Goal: Entertainment & Leisure: Consume media (video, audio)

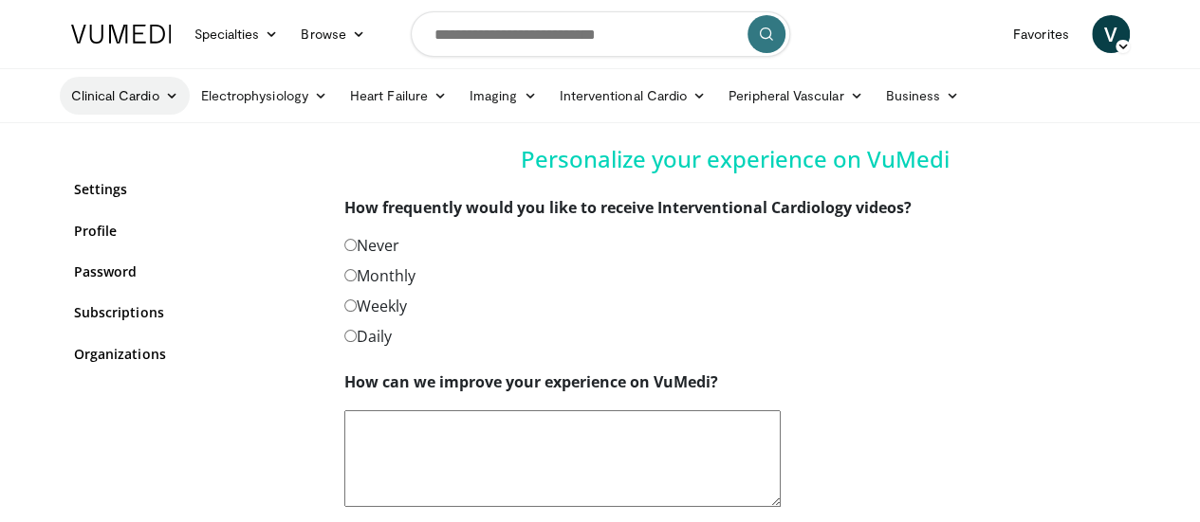
click at [112, 95] on link "Clinical Cardio" at bounding box center [125, 96] width 130 height 38
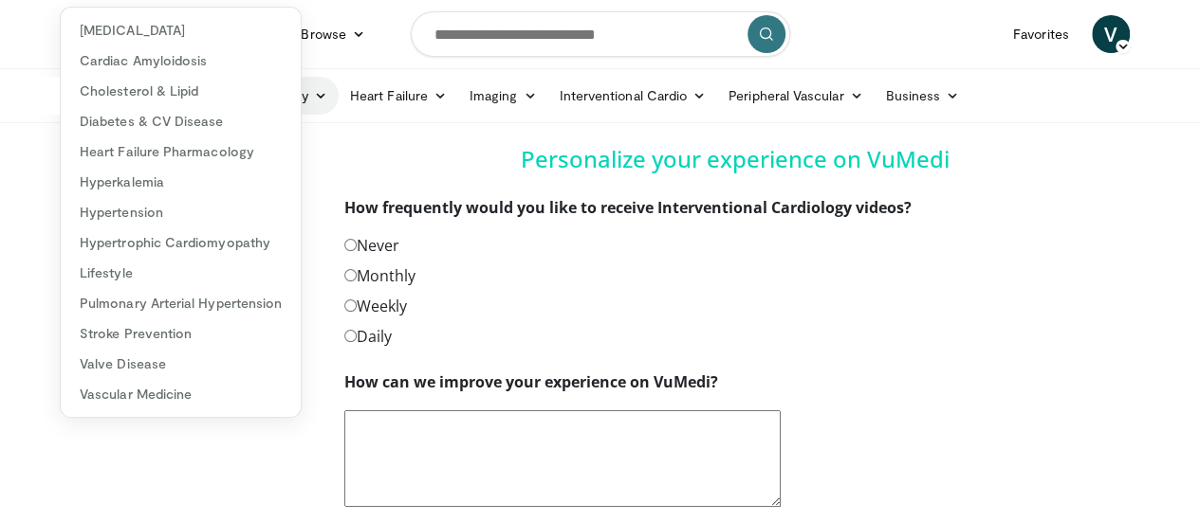
click at [281, 91] on link "Electrophysiology" at bounding box center [264, 96] width 149 height 38
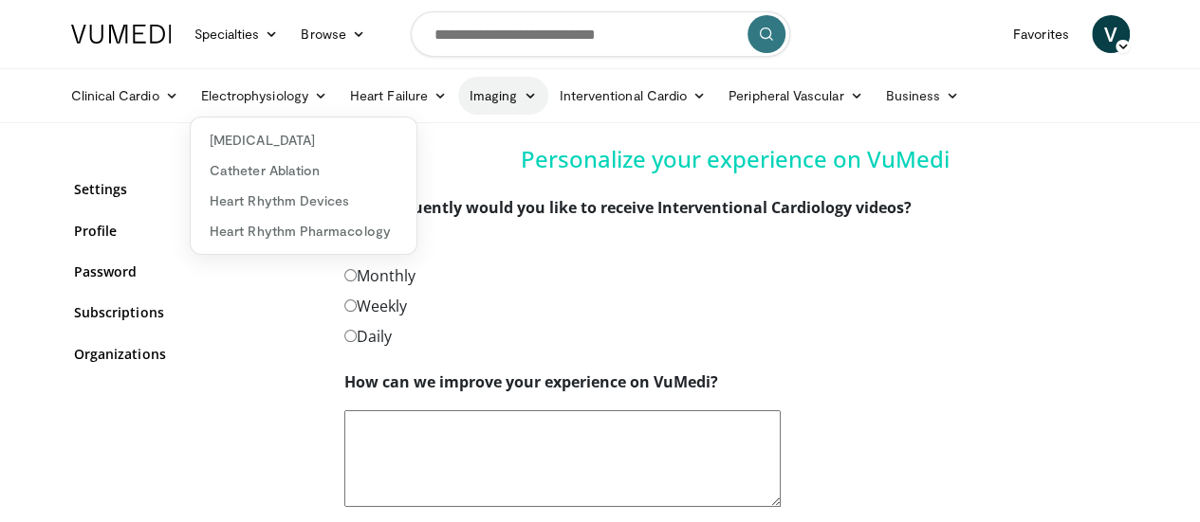
click at [522, 92] on icon at bounding box center [528, 95] width 13 height 13
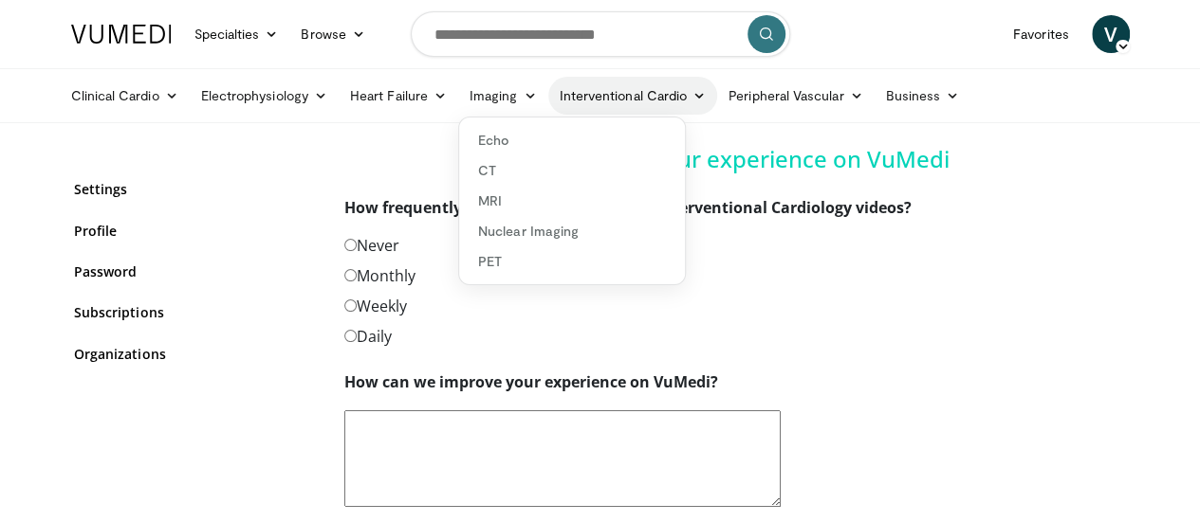
click at [692, 95] on icon at bounding box center [698, 95] width 13 height 13
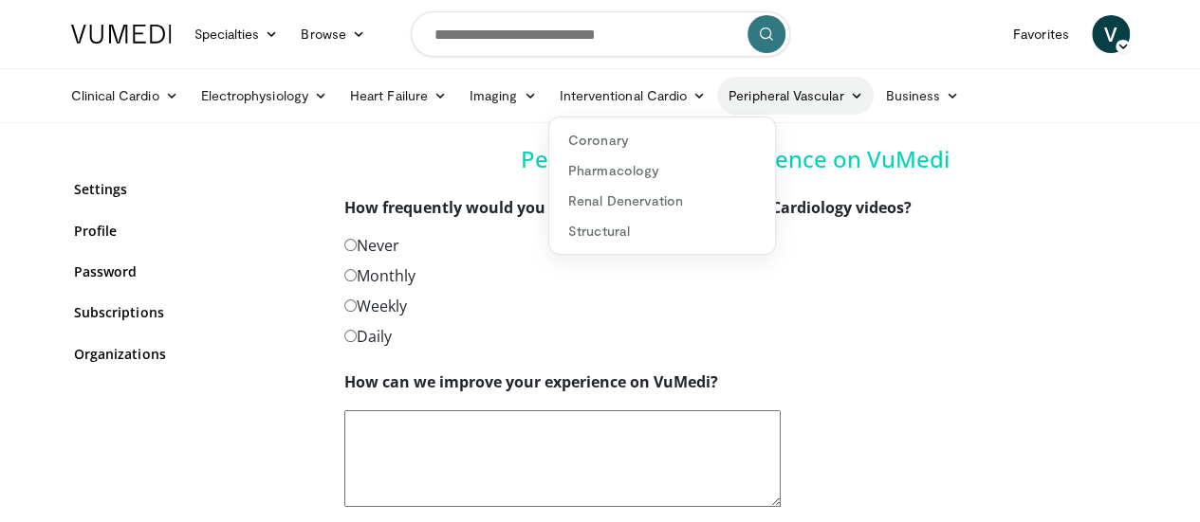
click at [849, 94] on icon at bounding box center [855, 95] width 13 height 13
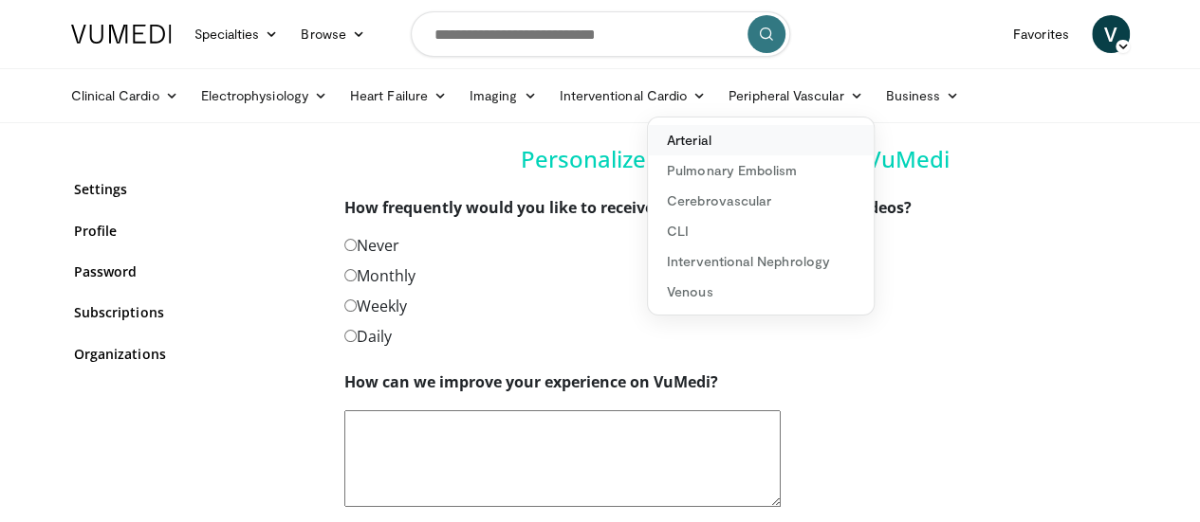
click at [648, 146] on link "Arterial" at bounding box center [761, 140] width 226 height 30
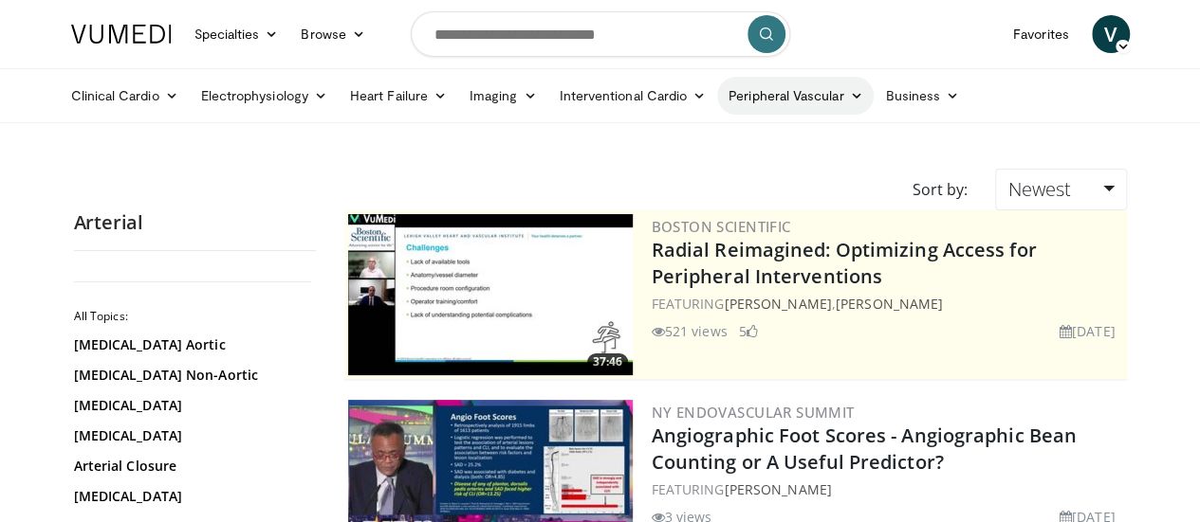
click at [797, 98] on link "Peripheral Vascular" at bounding box center [795, 96] width 156 height 38
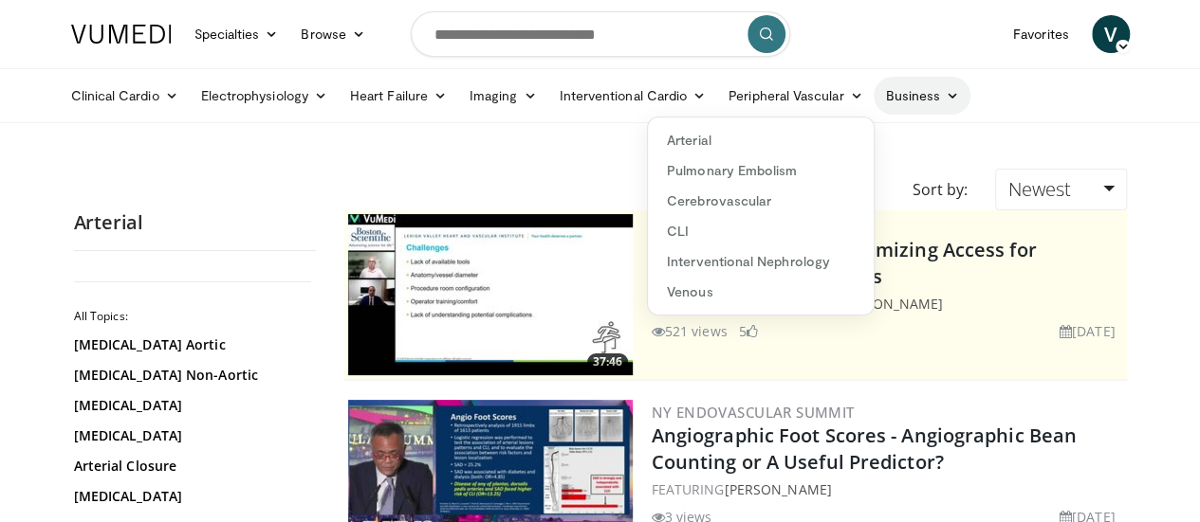
click at [945, 98] on icon at bounding box center [951, 95] width 13 height 13
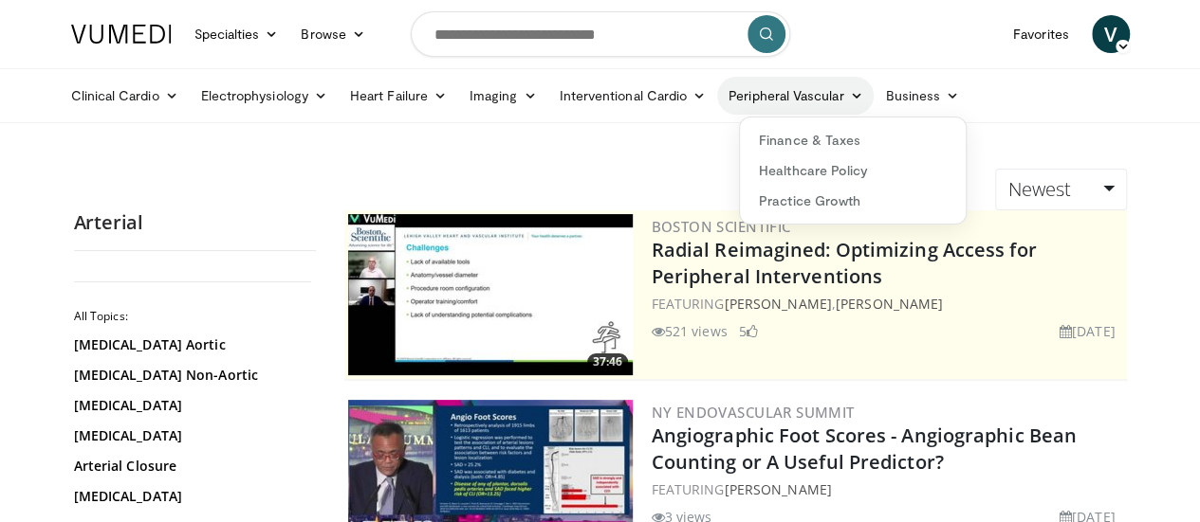
click at [849, 95] on icon at bounding box center [855, 95] width 13 height 13
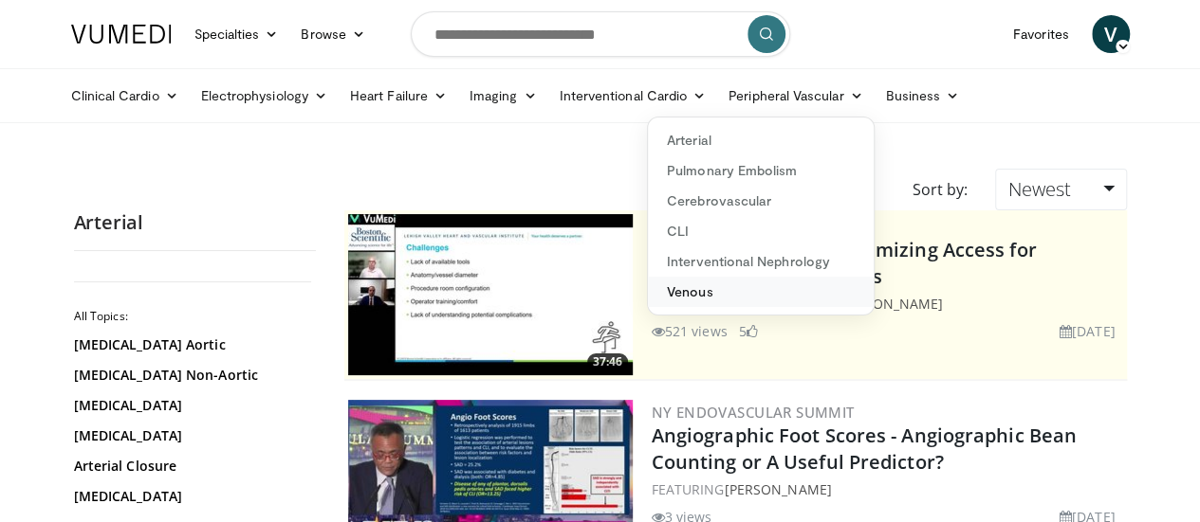
click at [648, 295] on link "Venous" at bounding box center [761, 292] width 226 height 30
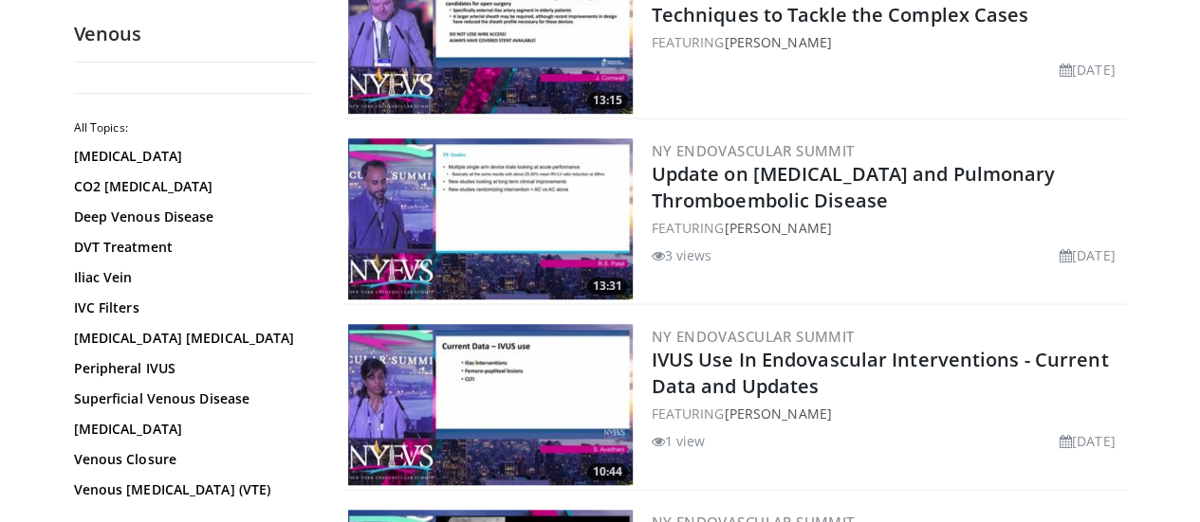
scroll to position [664, 0]
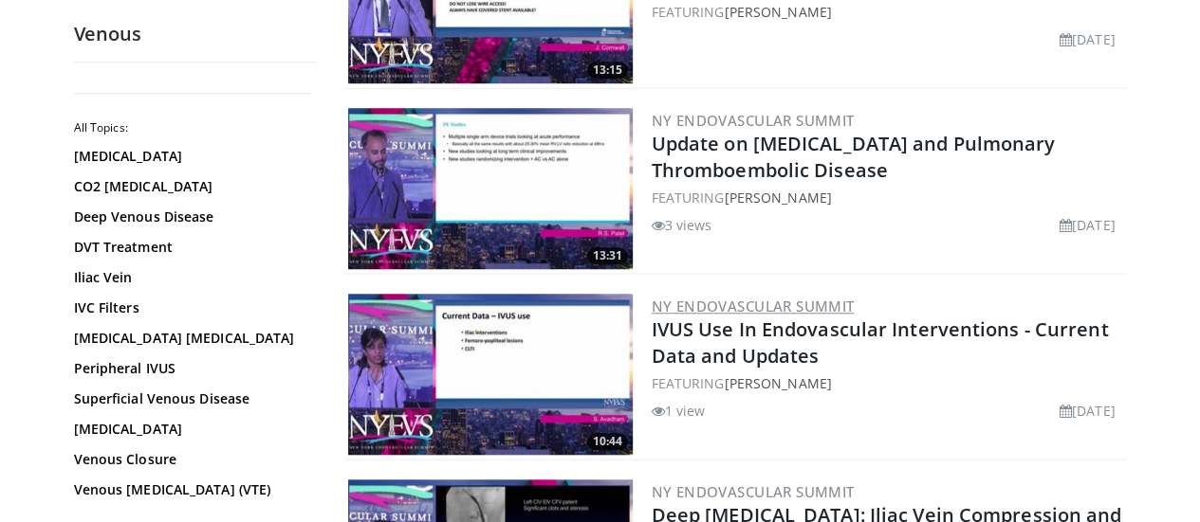
click at [688, 302] on link "NY Endovascular Summit" at bounding box center [752, 306] width 203 height 19
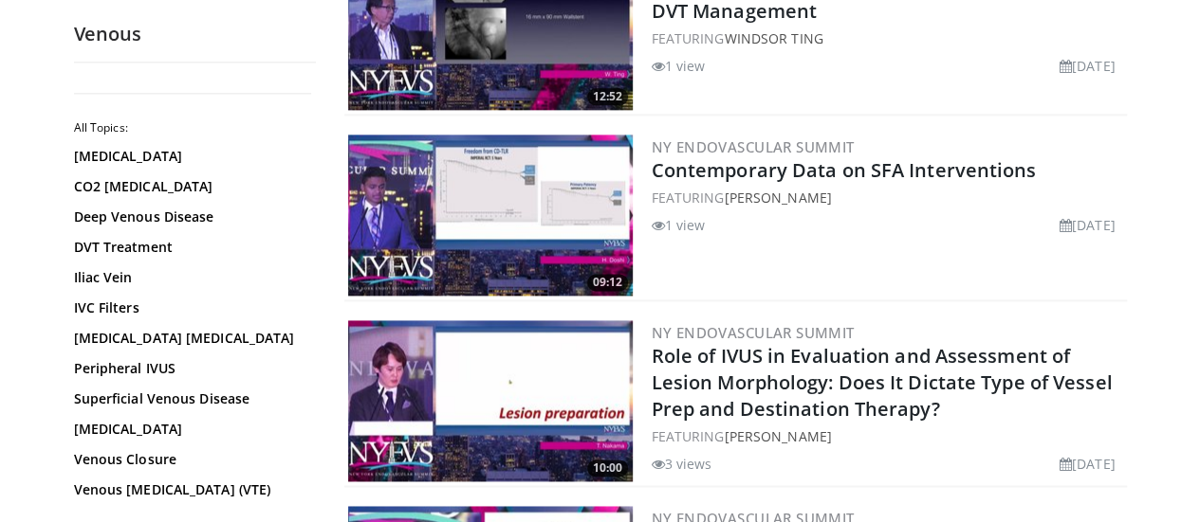
scroll to position [1233, 0]
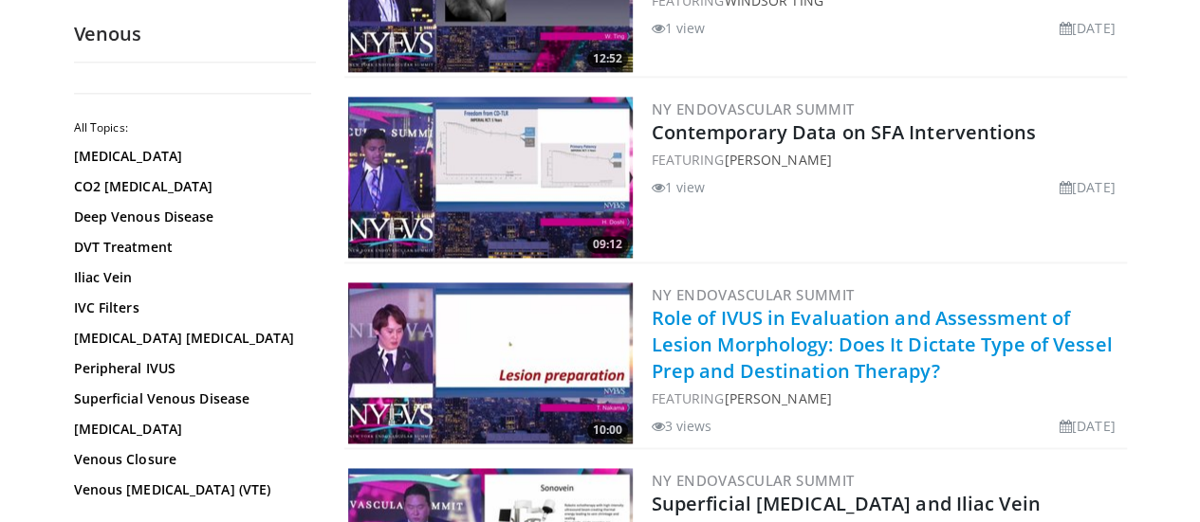
click at [724, 331] on link "Role of IVUS in Evaluation and Assessment of Lesion Morphology: Does It Dictate…" at bounding box center [881, 344] width 461 height 79
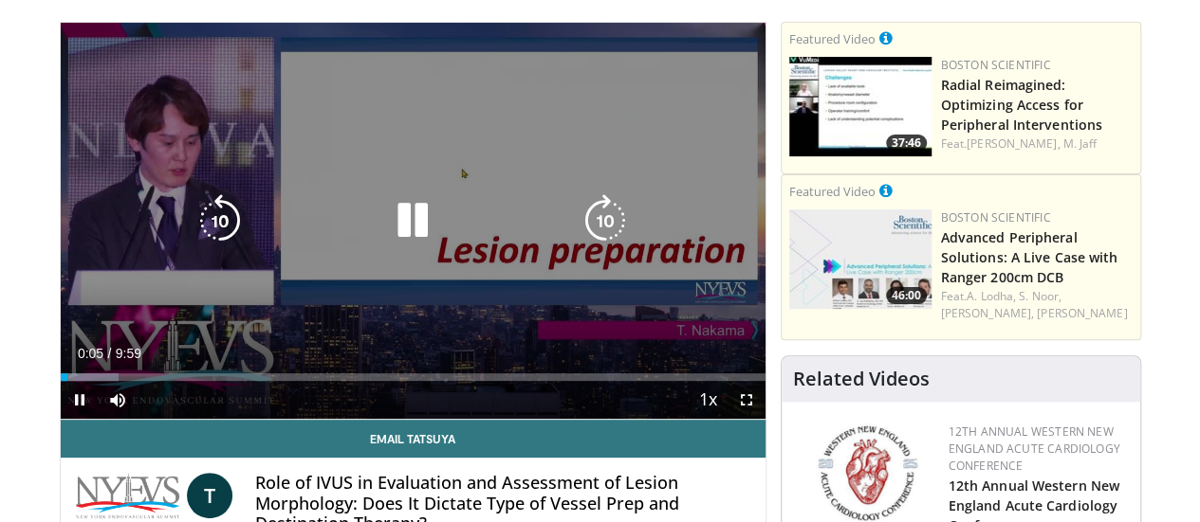
scroll to position [95, 0]
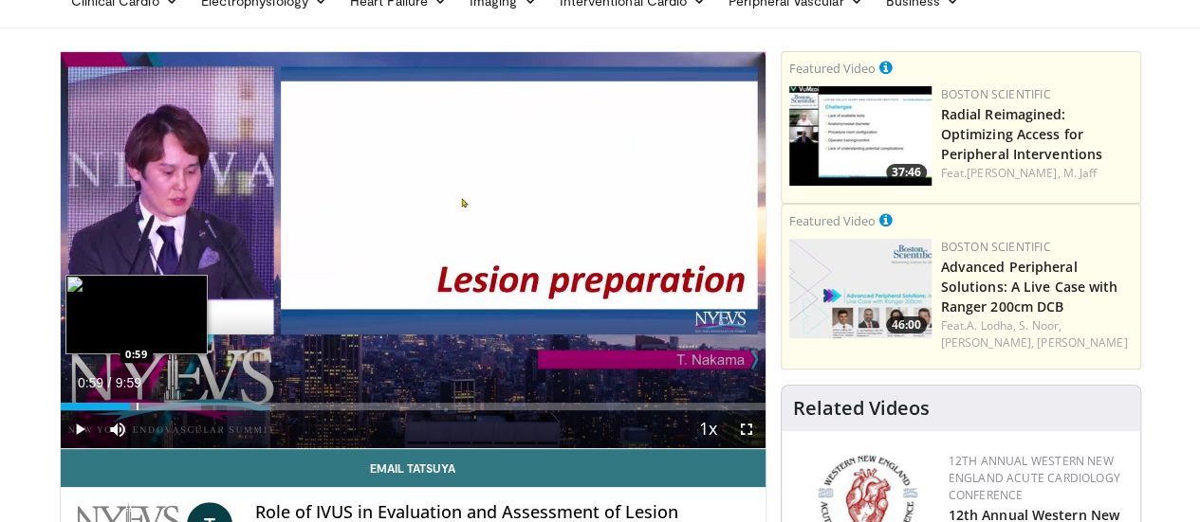
drag, startPoint x: 19, startPoint y: 442, endPoint x: 87, endPoint y: 443, distance: 68.3
click at [137, 411] on div "Progress Bar" at bounding box center [138, 407] width 2 height 8
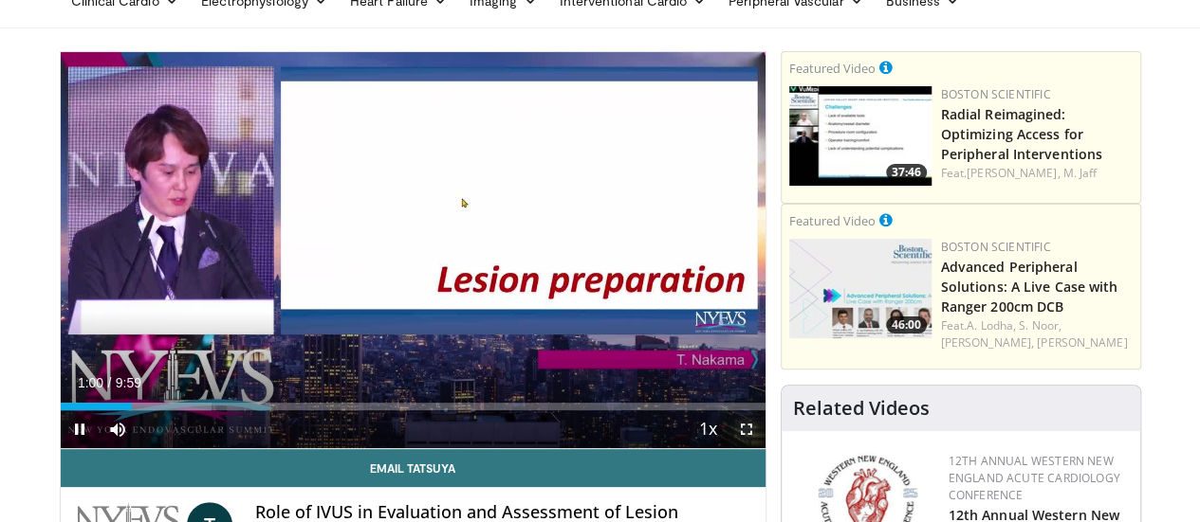
click at [760, 449] on span "Video Player" at bounding box center [746, 430] width 38 height 38
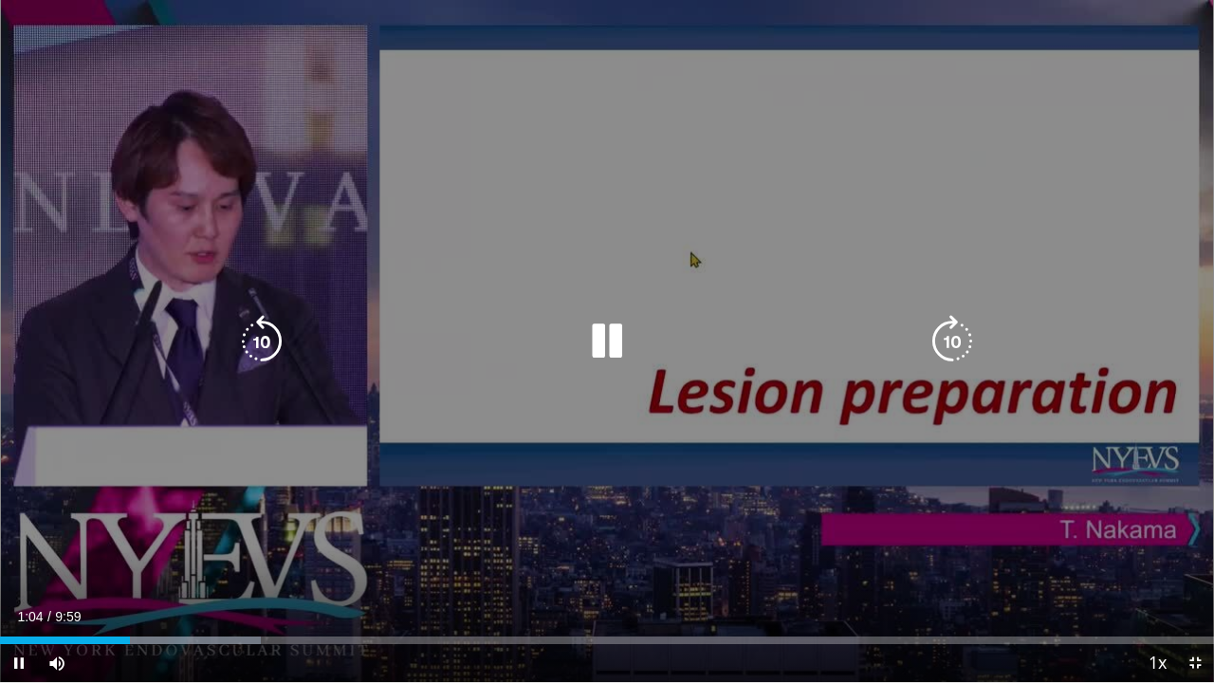
click at [609, 346] on icon "Video Player" at bounding box center [606, 341] width 53 height 53
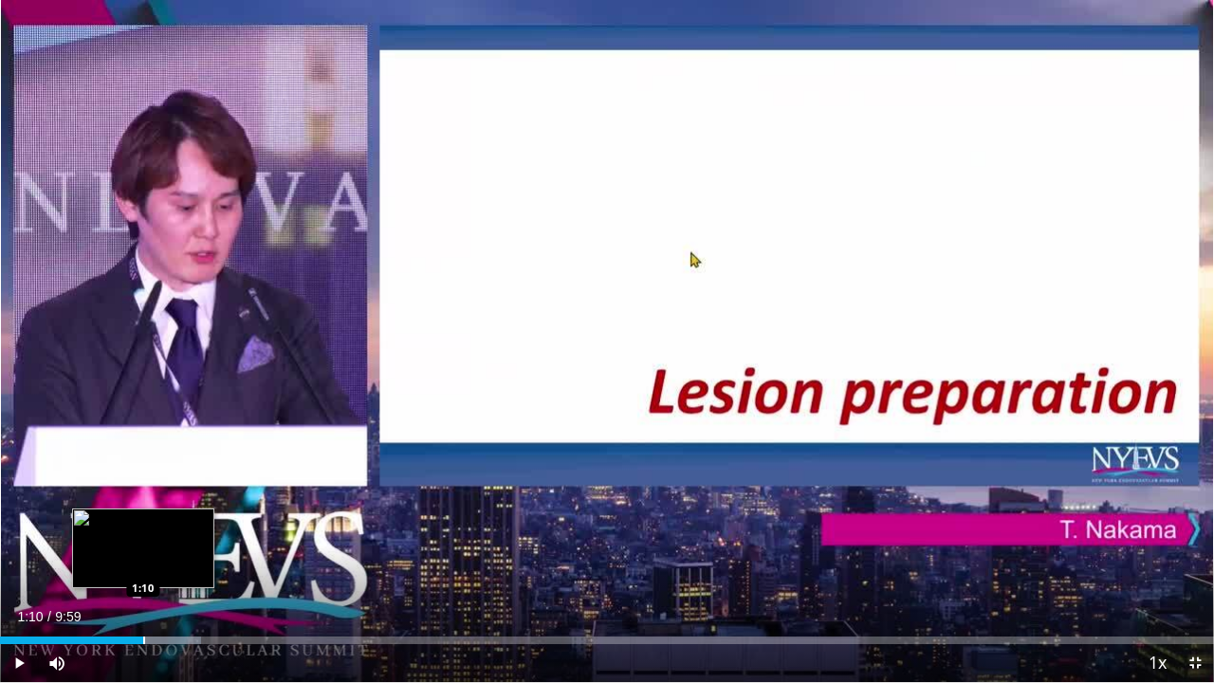
drag, startPoint x: 127, startPoint y: 642, endPoint x: 142, endPoint y: 639, distance: 15.4
click at [143, 522] on div "Progress Bar" at bounding box center [144, 640] width 2 height 8
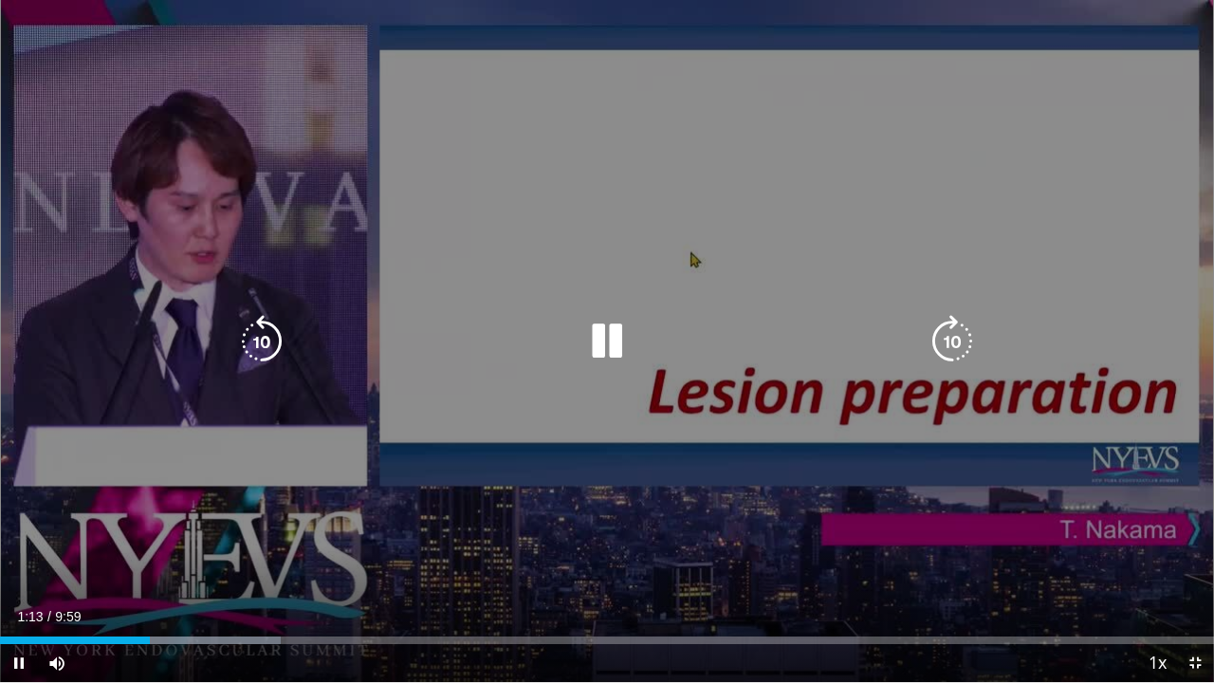
click at [603, 351] on icon "Video Player" at bounding box center [606, 341] width 53 height 53
click at [603, 339] on icon "Video Player" at bounding box center [606, 341] width 53 height 53
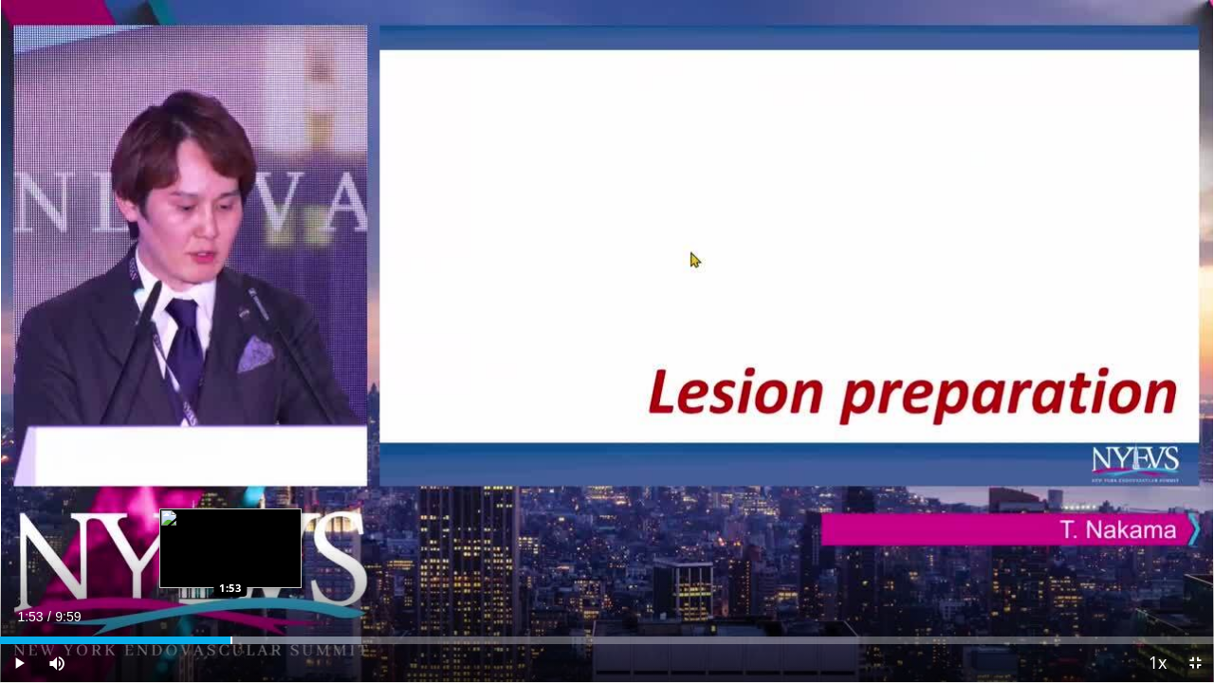
drag, startPoint x: 154, startPoint y: 643, endPoint x: 229, endPoint y: 630, distance: 77.0
click at [229, 522] on div "Loaded : 29.76% 1:53 1:53" at bounding box center [607, 635] width 1214 height 18
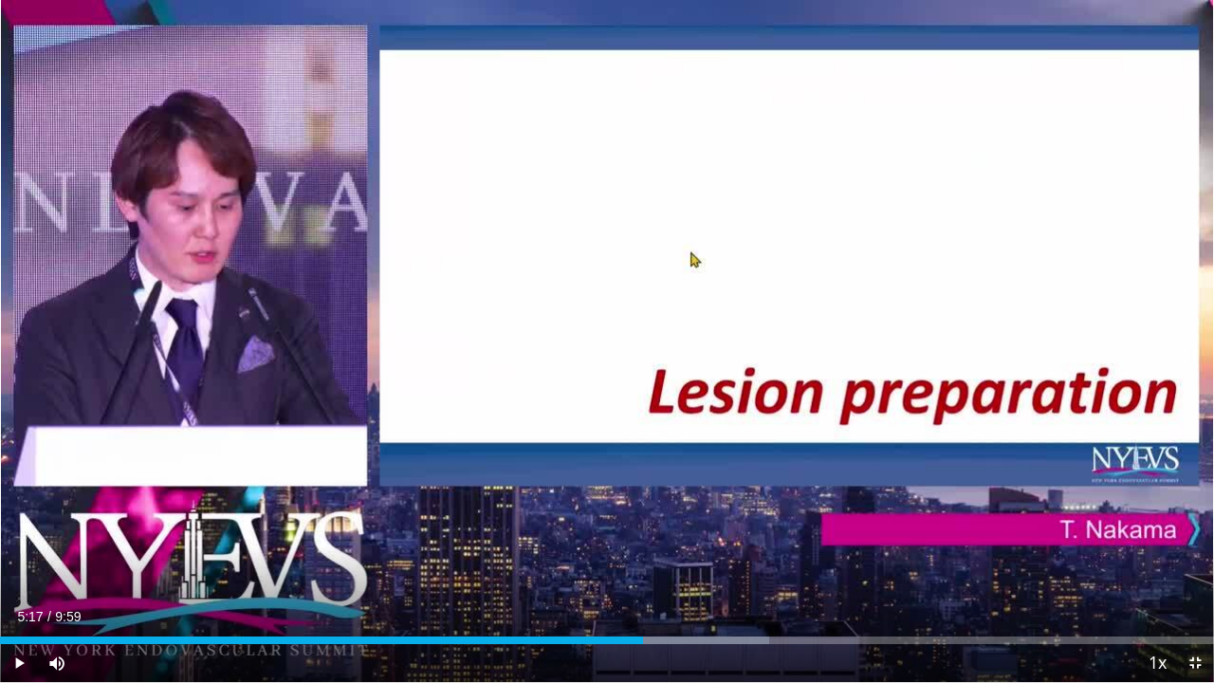
drag, startPoint x: 226, startPoint y: 643, endPoint x: 643, endPoint y: 612, distance: 418.4
click at [643, 522] on div "Current Time 5:17 / Duration 9:59 Play Skip Backward Skip Forward Mute Loaded :…" at bounding box center [607, 663] width 1214 height 38
drag, startPoint x: 687, startPoint y: 638, endPoint x: 748, endPoint y: 645, distance: 62.0
click at [748, 522] on div "Current Time 6:09 / Duration 9:59 Play Skip Backward Skip Forward Mute Loaded :…" at bounding box center [607, 663] width 1214 height 38
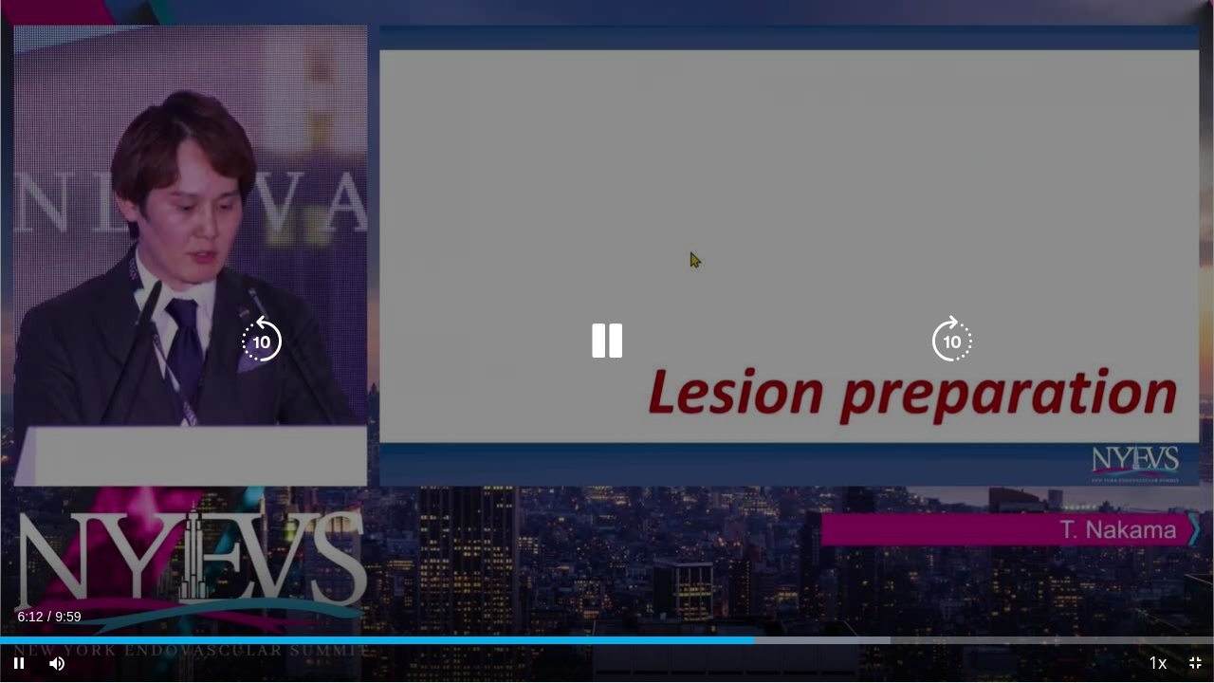
click at [611, 501] on div "10 seconds Tap to unmute" at bounding box center [607, 341] width 1214 height 682
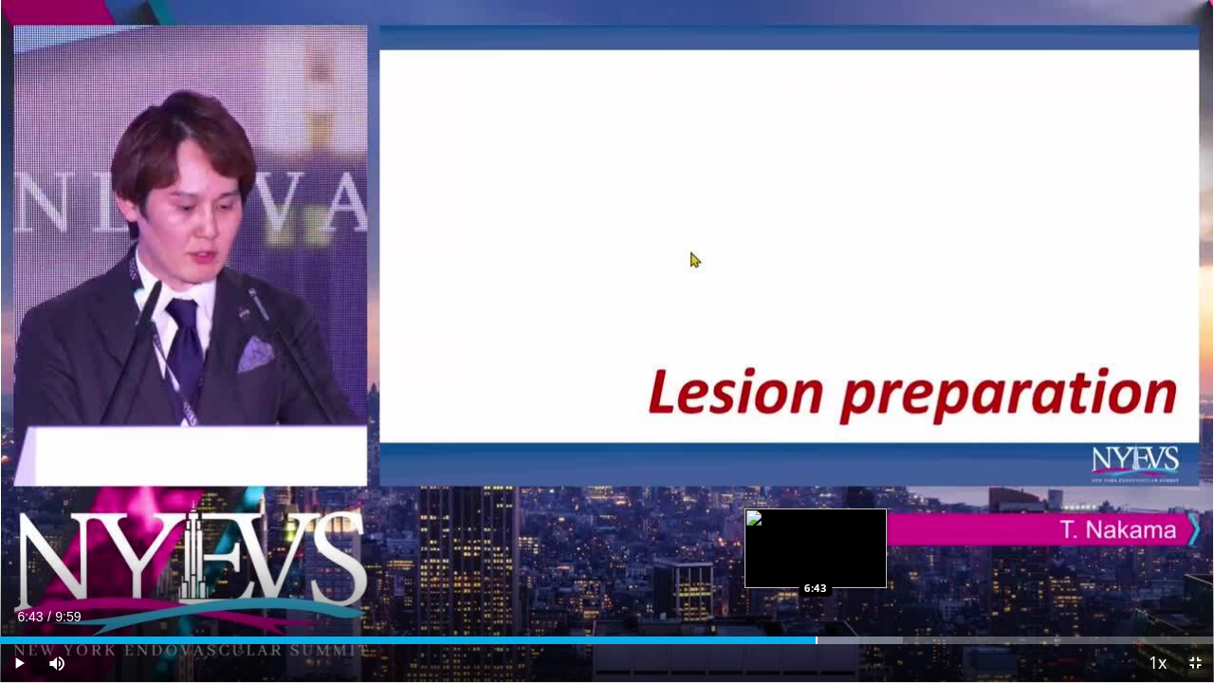
drag, startPoint x: 728, startPoint y: 642, endPoint x: 815, endPoint y: 642, distance: 87.2
click at [815, 522] on div "Progress Bar" at bounding box center [816, 640] width 2 height 8
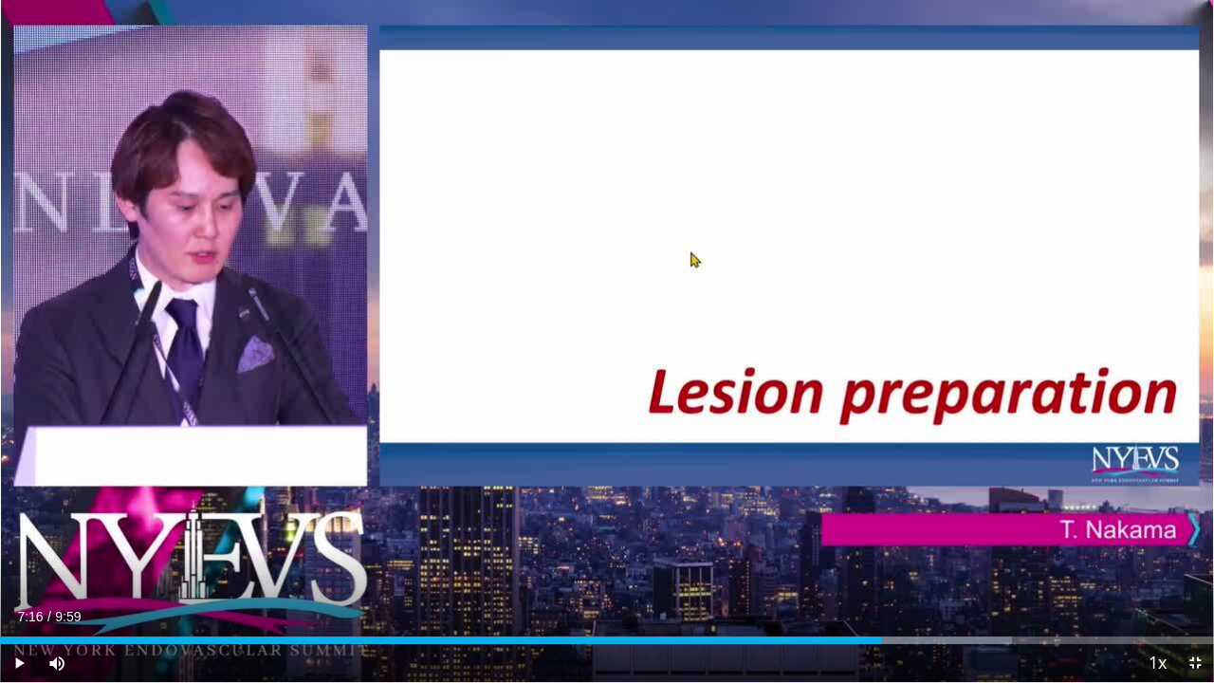
drag, startPoint x: 806, startPoint y: 640, endPoint x: 884, endPoint y: 649, distance: 78.2
click at [884, 522] on div "Current Time 7:16 / Duration 9:59 Play Skip Backward Skip Forward Mute Loaded :…" at bounding box center [607, 663] width 1214 height 38
drag, startPoint x: 874, startPoint y: 641, endPoint x: 968, endPoint y: 645, distance: 94.0
click at [968, 522] on div "Current Time 7:58 / Duration 9:59 Play Skip Backward Skip Forward Mute Loaded :…" at bounding box center [607, 663] width 1214 height 38
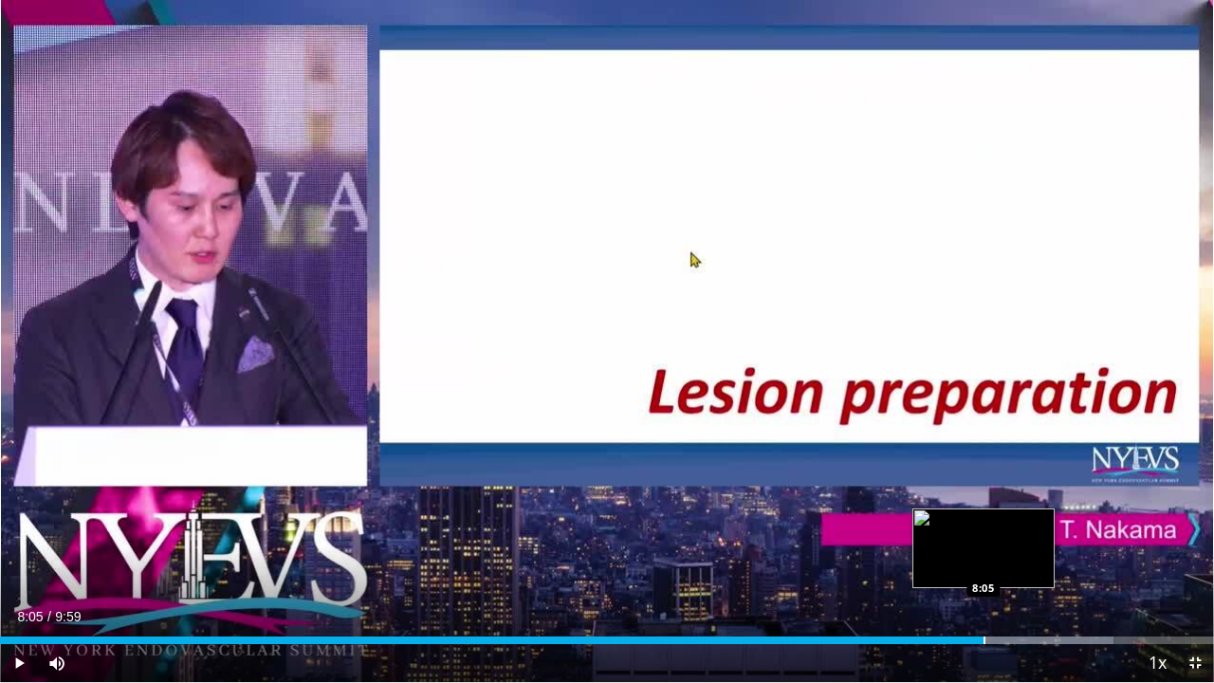
drag, startPoint x: 945, startPoint y: 639, endPoint x: 982, endPoint y: 632, distance: 37.6
click at [982, 522] on div "Loaded : 91.69% 8:05 8:05" at bounding box center [607, 635] width 1214 height 18
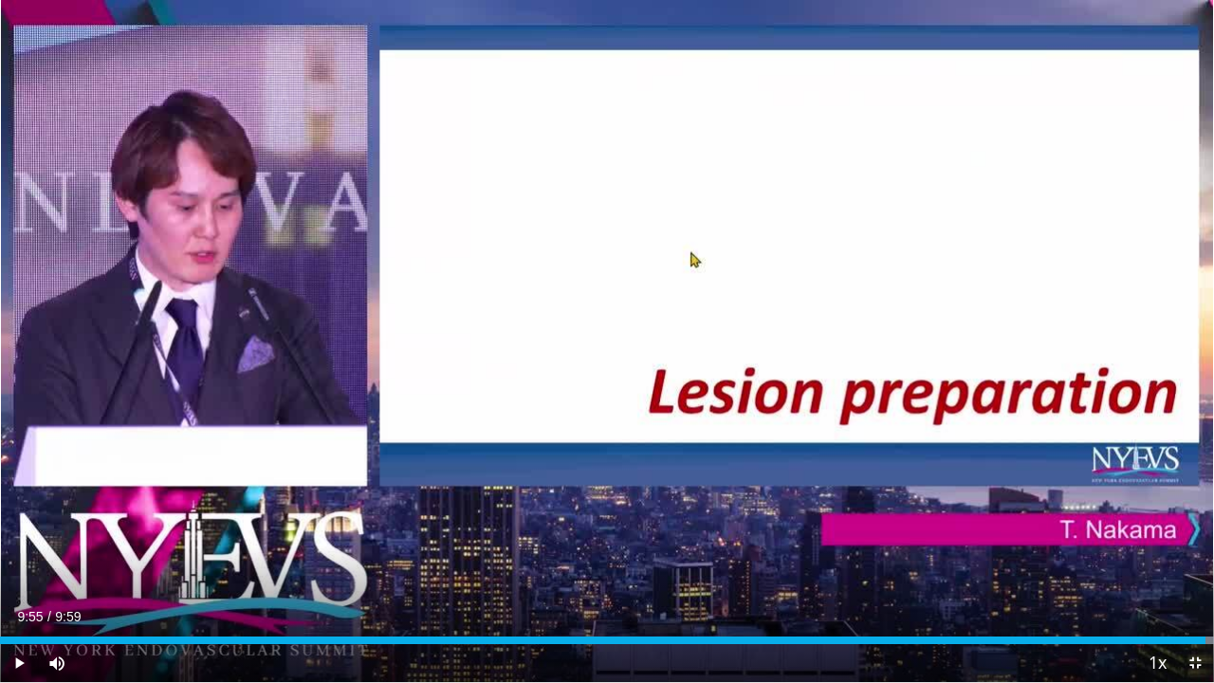
drag, startPoint x: 963, startPoint y: 641, endPoint x: 1204, endPoint y: 654, distance: 241.2
click at [1199, 522] on div "Current Time 9:55 / Duration 9:59 Play Skip Backward Skip Forward Mute Loaded :…" at bounding box center [607, 663] width 1214 height 38
